Goal: Information Seeking & Learning: Check status

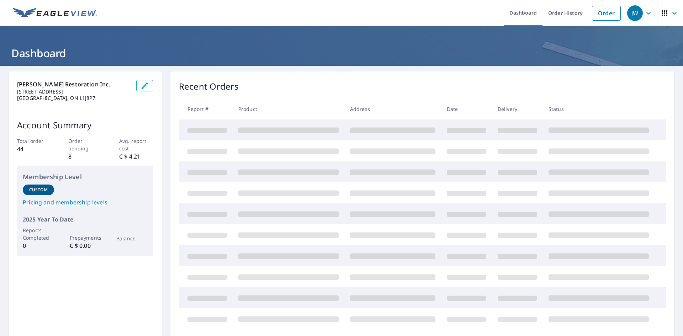
click at [645, 16] on icon "button" at bounding box center [649, 13] width 9 height 9
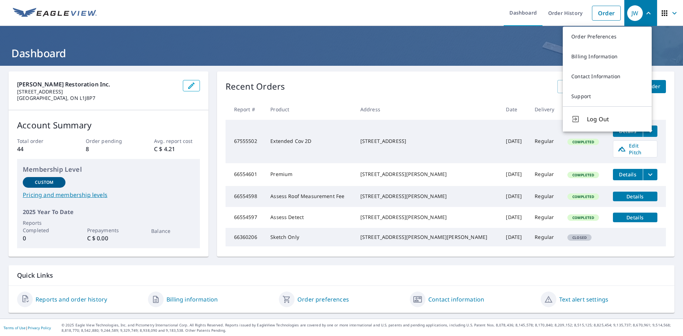
click at [144, 257] on div "[PERSON_NAME] Restoration Inc. [STREET_ADDRESS] Account Summary Total order 44 …" at bounding box center [109, 164] width 200 height 185
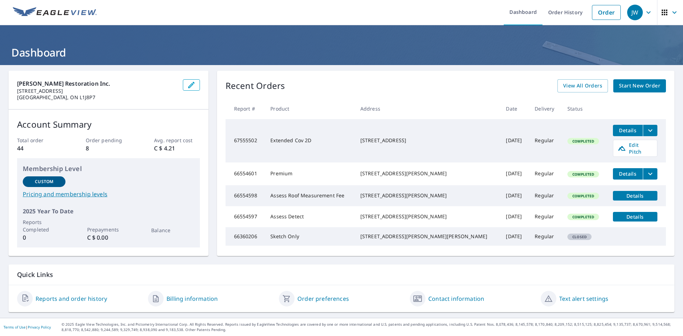
scroll to position [13, 0]
click at [193, 300] on link "Billing information" at bounding box center [192, 299] width 51 height 9
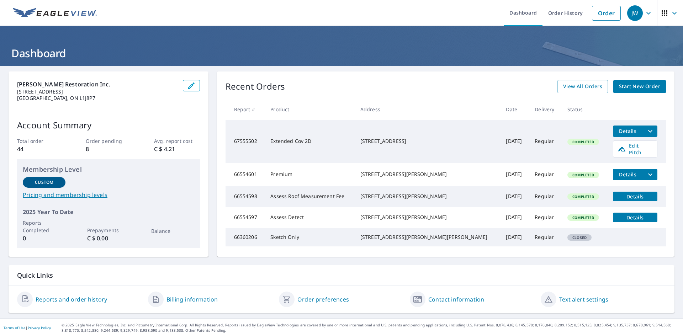
scroll to position [13, 0]
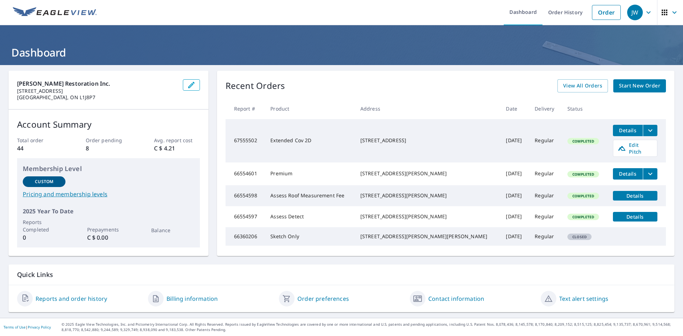
click at [329, 304] on div "Order preferences" at bounding box center [341, 299] width 125 height 16
click at [328, 301] on link "Order preferences" at bounding box center [324, 299] width 52 height 9
click at [91, 300] on link "Reports and order history" at bounding box center [72, 299] width 72 height 9
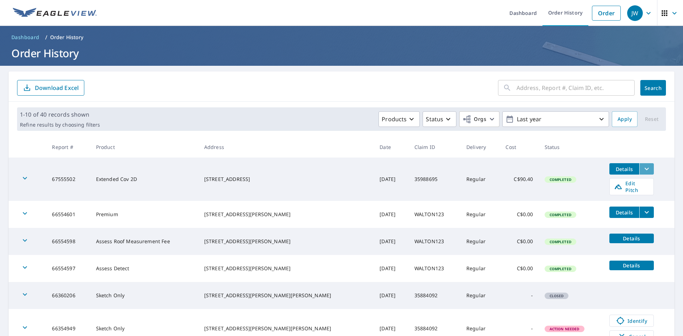
click at [643, 168] on icon "filesDropdownBtn-67555502" at bounding box center [647, 169] width 9 height 9
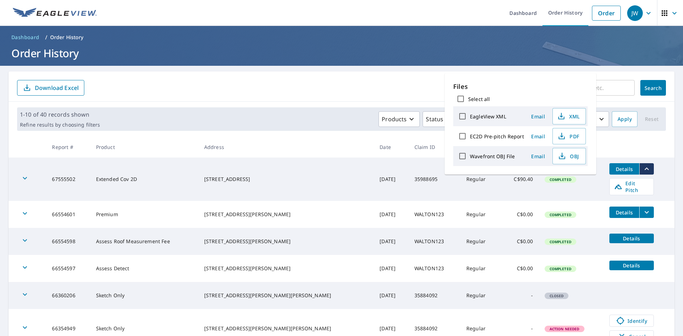
click at [671, 190] on main "​ Search Download Excel 1-10 of 40 records shown Refine results by choosing fil…" at bounding box center [341, 278] width 683 height 425
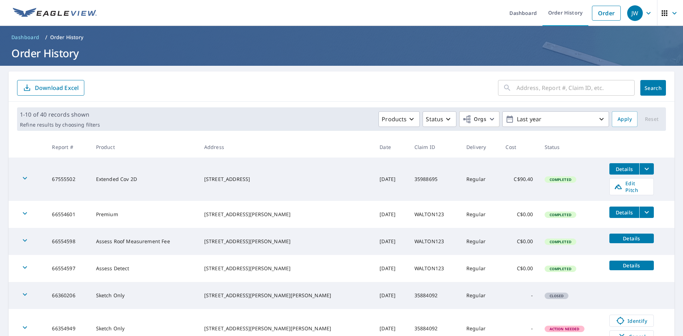
click at [539, 173] on td "Completed" at bounding box center [571, 179] width 65 height 43
click at [546, 177] on span "Completed" at bounding box center [561, 179] width 30 height 5
click at [500, 174] on td "C$90.40" at bounding box center [519, 179] width 39 height 43
click at [504, 176] on td "C$90.40" at bounding box center [519, 179] width 39 height 43
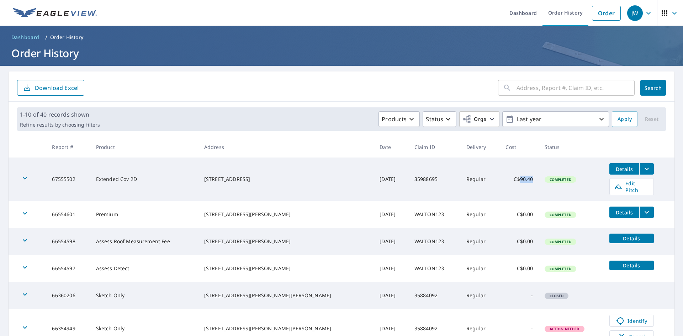
click at [504, 176] on td "C$90.40" at bounding box center [519, 179] width 39 height 43
drag, startPoint x: 594, startPoint y: 169, endPoint x: 604, endPoint y: 170, distance: 10.4
click at [604, 170] on td "Details Edit Pitch" at bounding box center [639, 179] width 71 height 43
click at [614, 171] on span "Details" at bounding box center [624, 169] width 21 height 7
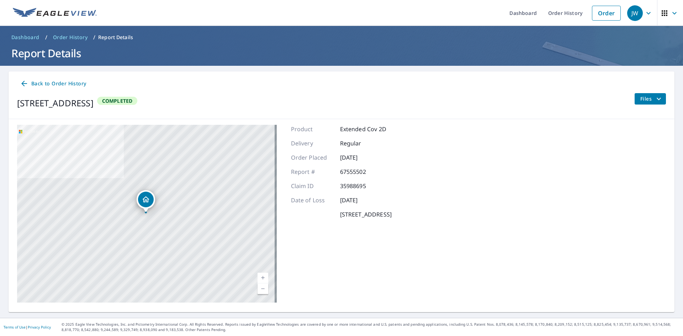
click at [648, 99] on span "Files" at bounding box center [652, 99] width 23 height 9
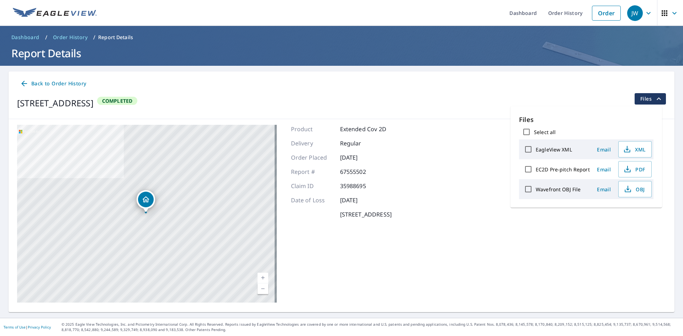
click at [575, 251] on div "[STREET_ADDRESS] Aerial Road A standard road map Aerial A detailed look from ab…" at bounding box center [342, 213] width 666 height 189
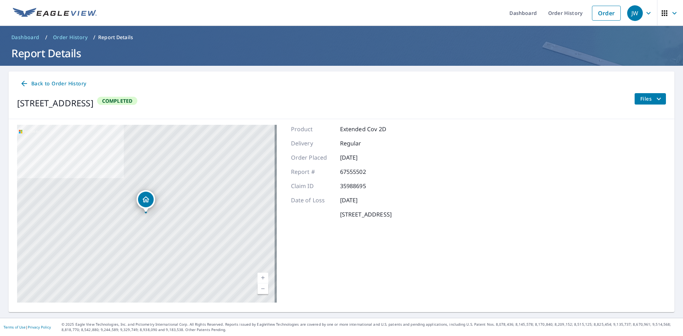
click at [71, 84] on span "Back to Order History" at bounding box center [53, 83] width 66 height 9
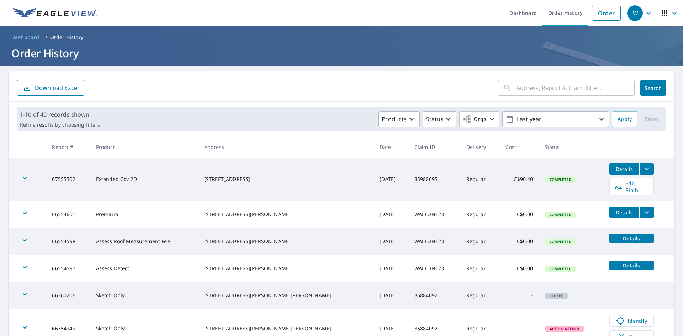
click at [640, 174] on button "filesDropdownBtn-67555502" at bounding box center [647, 168] width 15 height 11
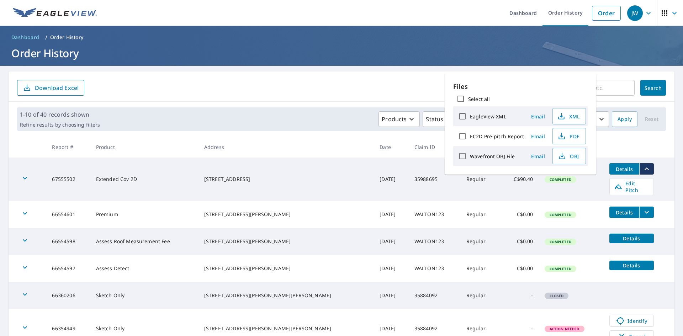
click at [669, 171] on td "Details Edit Pitch" at bounding box center [639, 179] width 71 height 43
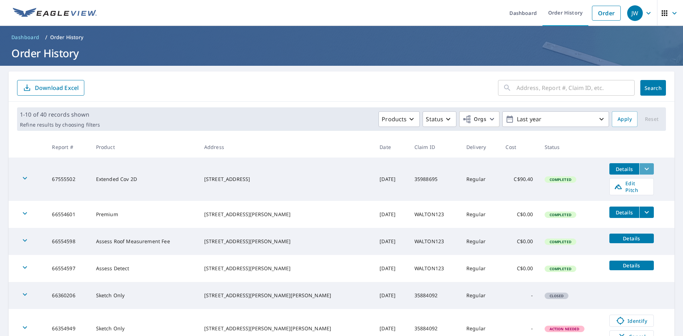
click at [640, 164] on button "filesDropdownBtn-67555502" at bounding box center [647, 168] width 15 height 11
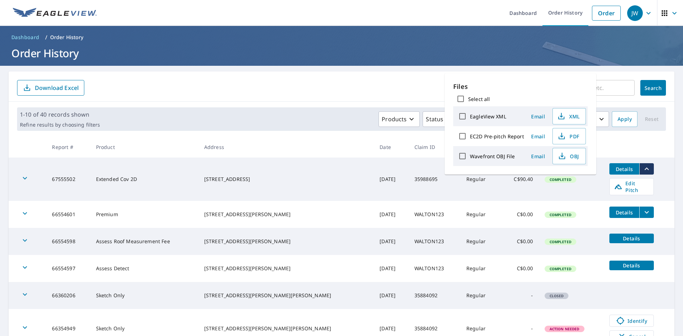
click at [660, 175] on td "Details Edit Pitch" at bounding box center [639, 179] width 71 height 43
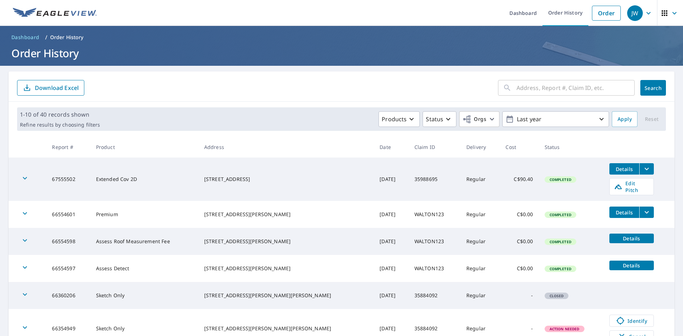
click at [71, 181] on td "67555502" at bounding box center [68, 179] width 44 height 43
click at [69, 178] on td "67555502" at bounding box center [68, 179] width 44 height 43
drag, startPoint x: 51, startPoint y: 178, endPoint x: 100, endPoint y: 176, distance: 49.2
click at [100, 176] on tr "67555502 Extended Cov 2D [STREET_ADDRESS] [DATE] 35988695 Regular C$90.40 Compl…" at bounding box center [342, 179] width 666 height 43
click at [610, 173] on button "Details" at bounding box center [625, 168] width 30 height 11
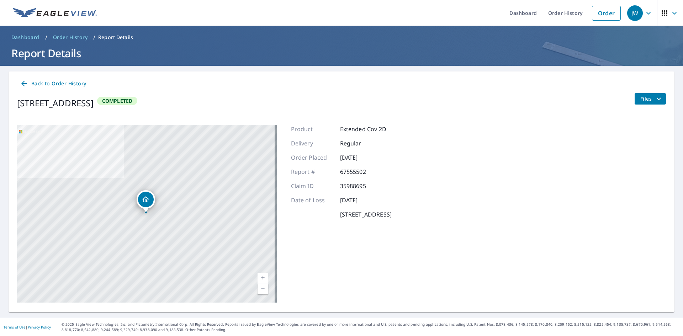
click at [25, 84] on icon at bounding box center [24, 84] width 6 height 6
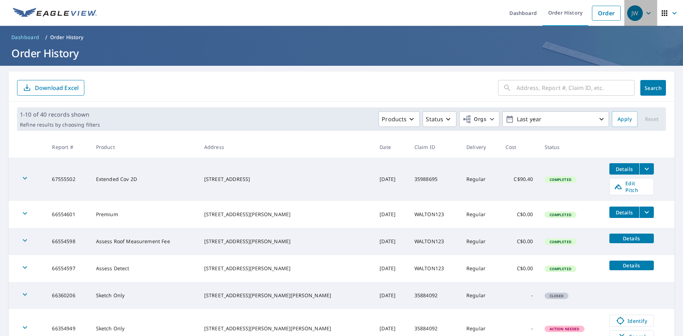
click at [645, 12] on icon "button" at bounding box center [649, 13] width 9 height 9
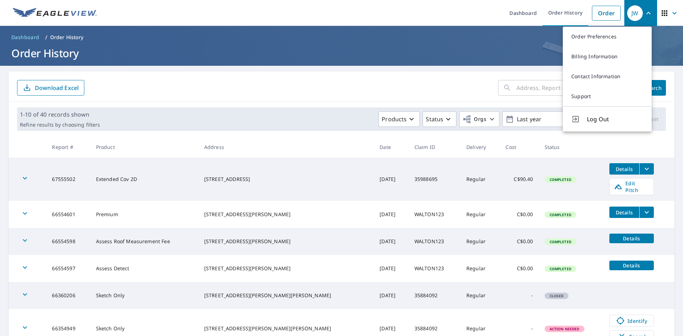
click at [647, 12] on icon "button" at bounding box center [649, 13] width 4 height 2
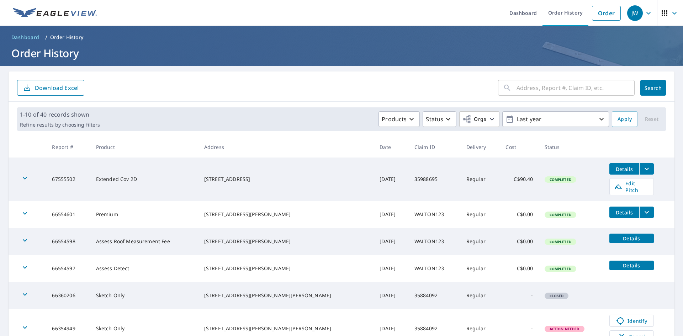
click at [546, 178] on span "Completed" at bounding box center [561, 179] width 30 height 5
drag, startPoint x: 509, startPoint y: 178, endPoint x: 146, endPoint y: 169, distance: 362.8
click at [146, 169] on tr "67555502 Extended Cov 2D [STREET_ADDRESS] [DATE] 35988695 Regular C$90.40 Compl…" at bounding box center [342, 179] width 666 height 43
click at [191, 187] on td "Extended Cov 2D" at bounding box center [144, 179] width 108 height 43
click at [669, 171] on td "Details Edit Pitch" at bounding box center [639, 179] width 71 height 43
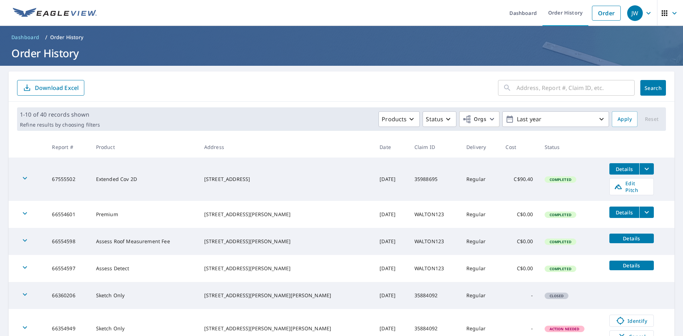
click at [643, 171] on icon "filesDropdownBtn-67555502" at bounding box center [647, 169] width 9 height 9
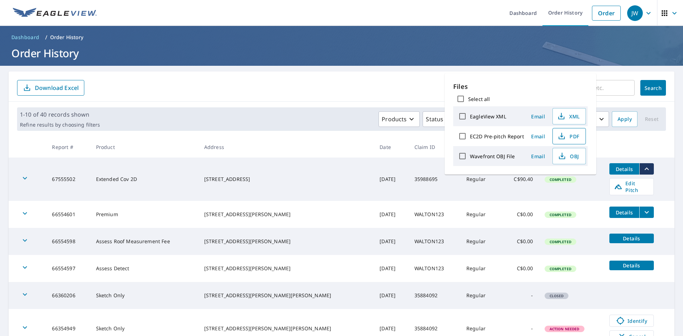
click at [570, 139] on span "PDF" at bounding box center [568, 136] width 23 height 9
drag, startPoint x: 82, startPoint y: 178, endPoint x: 44, endPoint y: 175, distance: 37.1
click at [44, 175] on tr "67555502 Extended Cov 2D [STREET_ADDRESS] [DATE] 35988695 Regular C$90.40 Compl…" at bounding box center [342, 179] width 666 height 43
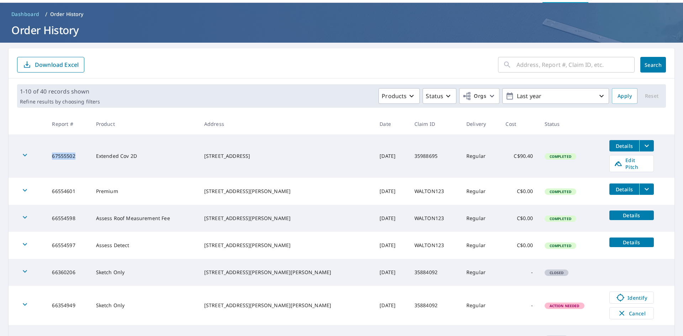
scroll to position [36, 0]
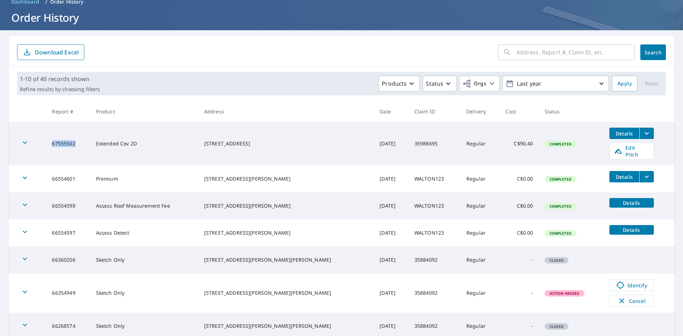
copy td "67555502"
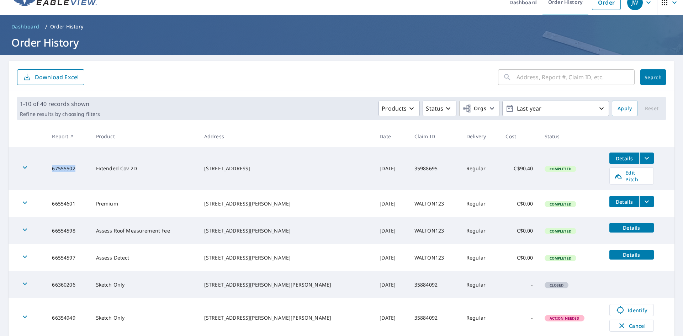
scroll to position [0, 0]
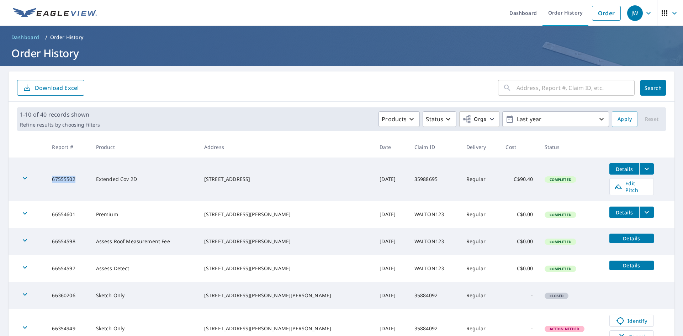
click at [649, 11] on span "JW" at bounding box center [641, 13] width 27 height 17
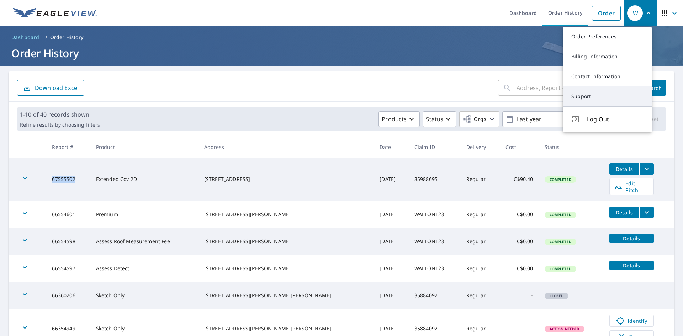
click at [632, 99] on link "Support" at bounding box center [607, 96] width 89 height 20
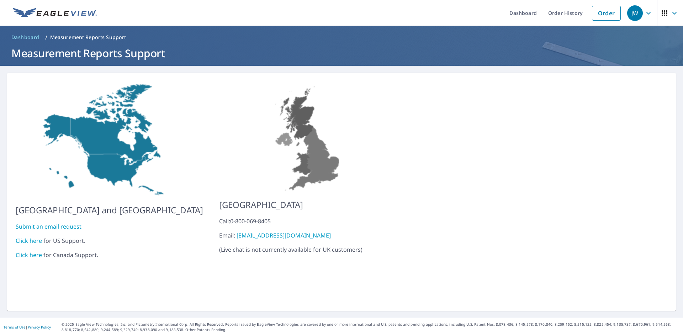
click at [69, 224] on link "Submit an email request" at bounding box center [49, 227] width 66 height 8
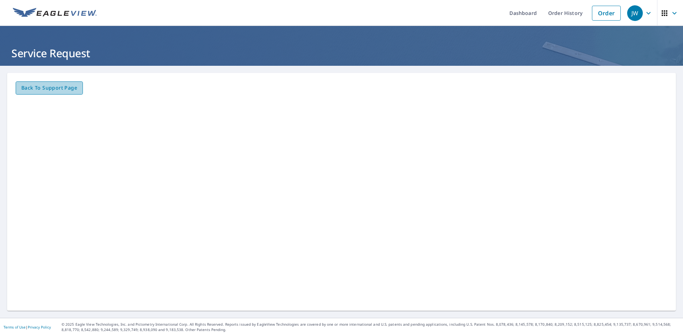
click at [58, 91] on span "Back to Support page" at bounding box center [49, 88] width 56 height 9
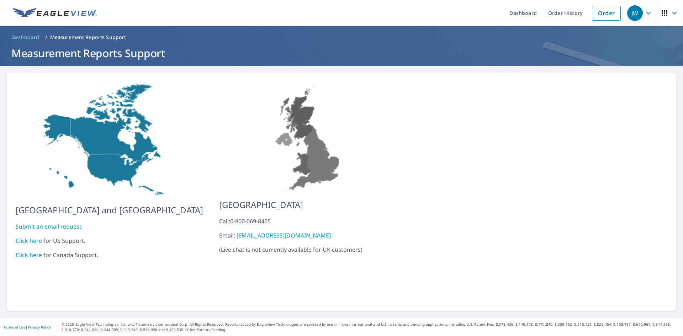
click at [33, 251] on link "Click here" at bounding box center [29, 255] width 26 height 8
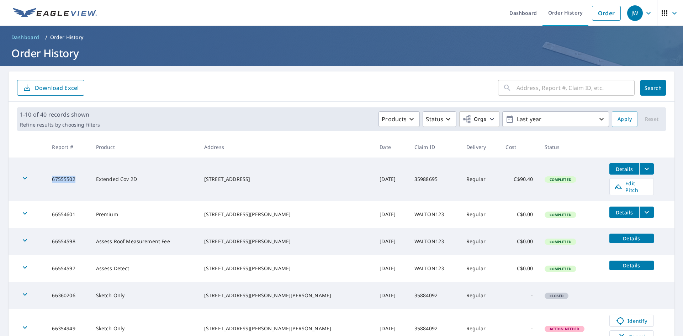
drag, startPoint x: 83, startPoint y: 173, endPoint x: 56, endPoint y: 173, distance: 27.4
click at [56, 173] on td "67555502" at bounding box center [68, 179] width 44 height 43
copy td "67555502"
click at [631, 16] on div "JW" at bounding box center [636, 13] width 16 height 16
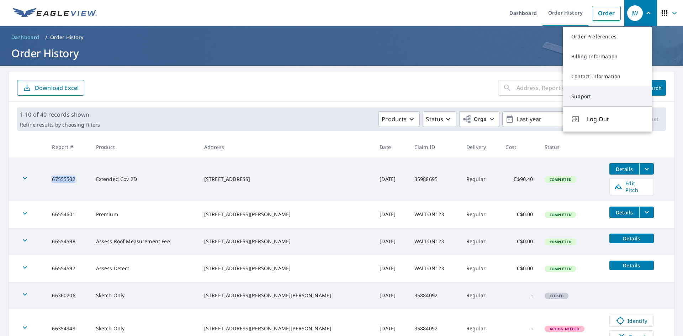
click at [601, 97] on link "Support" at bounding box center [607, 96] width 89 height 20
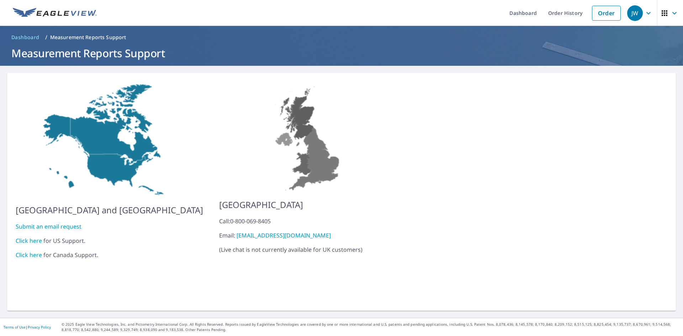
click at [152, 256] on div "[GEOGRAPHIC_DATA] and [GEOGRAPHIC_DATA] Submit an email request Click here for …" at bounding box center [110, 192] width 188 height 221
click at [41, 251] on link "Click here" at bounding box center [29, 255] width 26 height 8
